Goal: Transaction & Acquisition: Purchase product/service

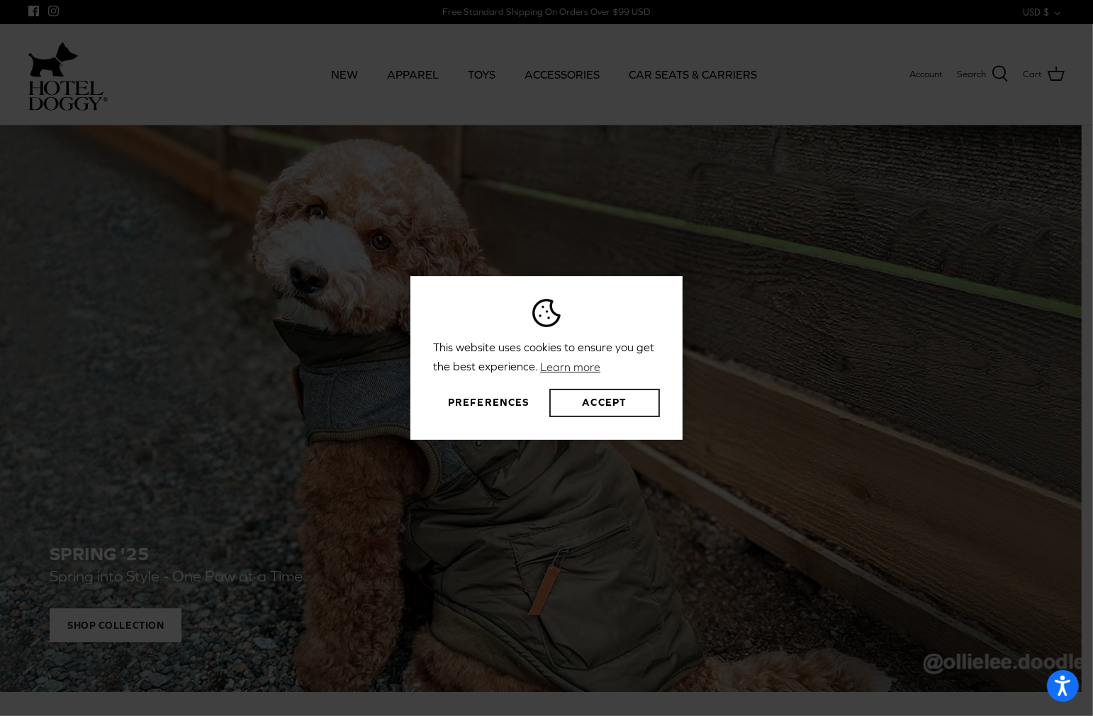
click at [555, 400] on button "Accept" at bounding box center [604, 403] width 111 height 28
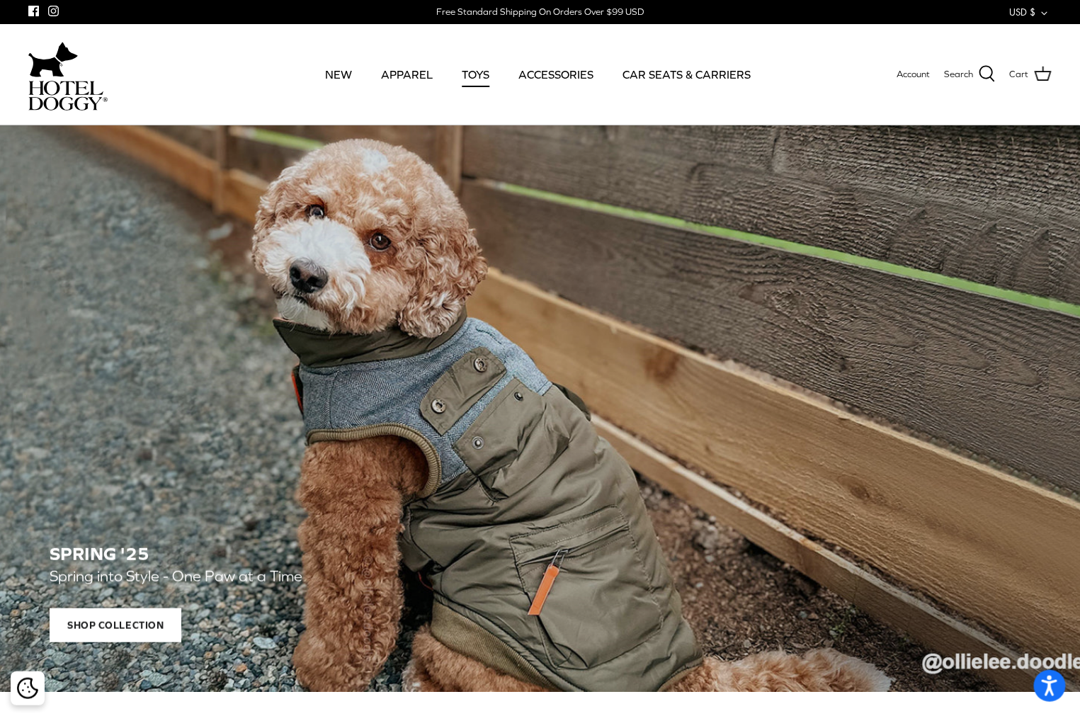
click at [477, 79] on link "TOYS" at bounding box center [475, 74] width 53 height 48
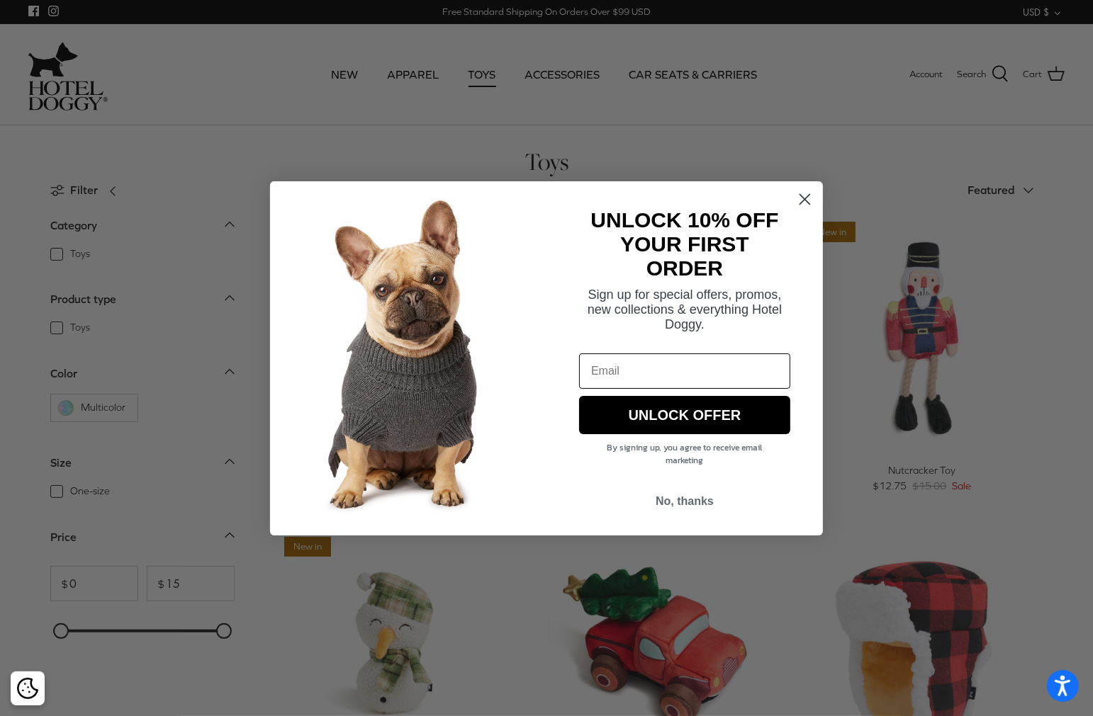
click at [805, 208] on circle "Close dialog" at bounding box center [804, 198] width 23 height 23
